Goal: Information Seeking & Learning: Learn about a topic

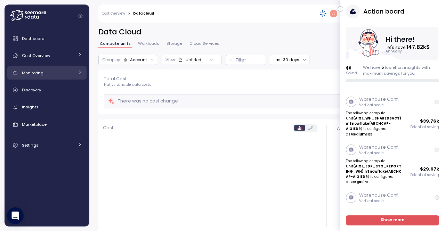
click at [51, 69] on div "Monitoring" at bounding box center [48, 72] width 52 height 7
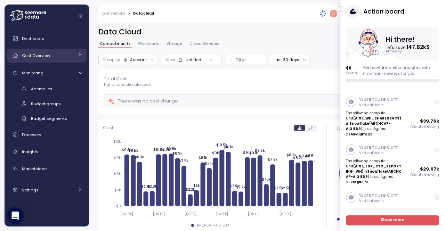
click at [54, 53] on div "Cost Overview" at bounding box center [48, 55] width 52 height 7
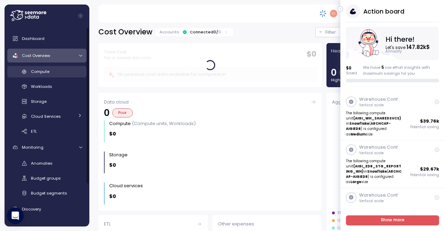
click at [48, 74] on div "Compute" at bounding box center [56, 71] width 51 height 7
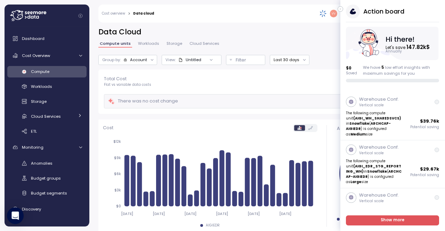
click at [340, 10] on icon "button" at bounding box center [340, 9] width 1 height 2
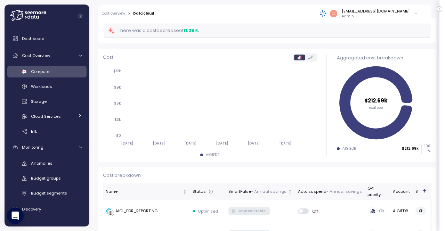
scroll to position [178, 0]
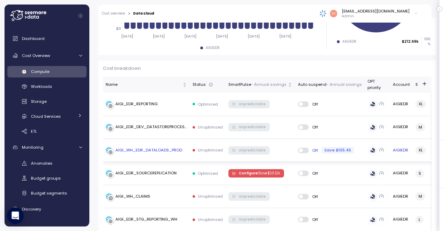
click at [203, 153] on td "Unoptimized" at bounding box center [208, 150] width 36 height 23
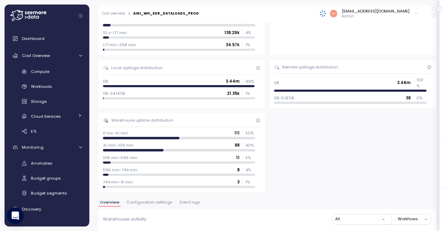
scroll to position [217, 0]
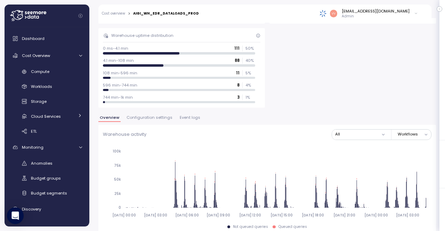
click at [190, 116] on span "Event logs" at bounding box center [190, 118] width 20 height 4
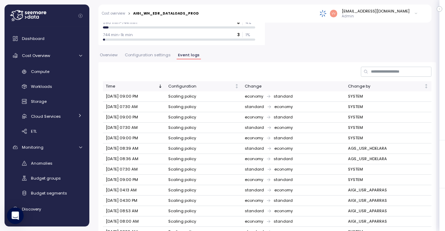
scroll to position [280, 0]
click at [155, 83] on div "Time" at bounding box center [131, 86] width 51 height 6
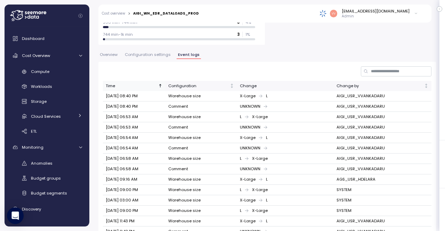
click at [155, 83] on div "Time" at bounding box center [131, 86] width 51 height 6
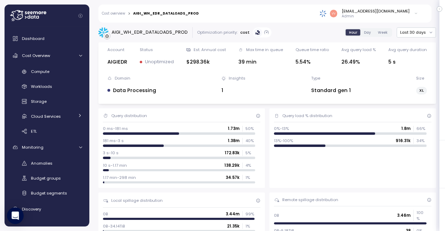
scroll to position [280, 0]
